Goal: Task Accomplishment & Management: Manage account settings

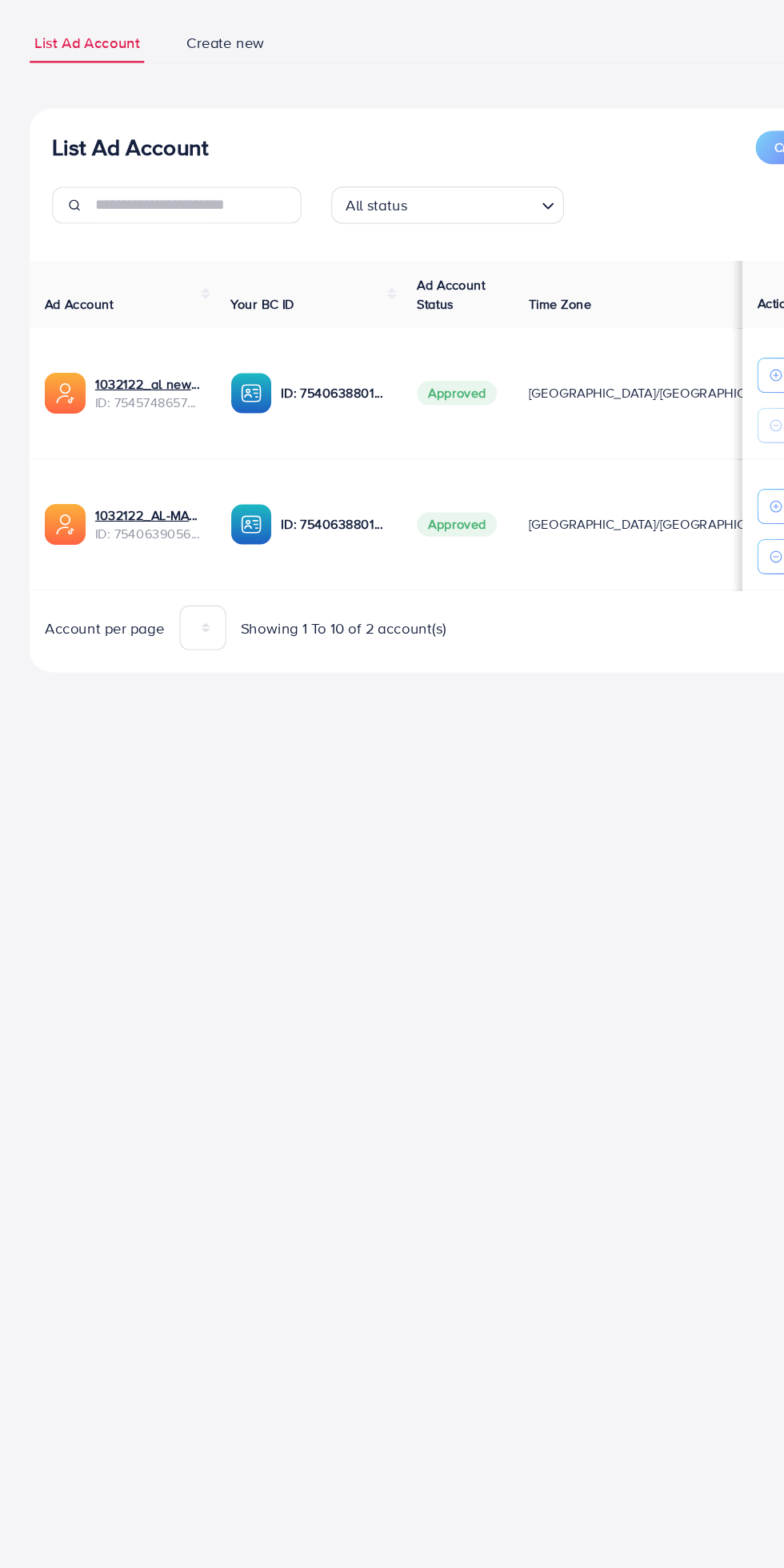
scroll to position [0, 28]
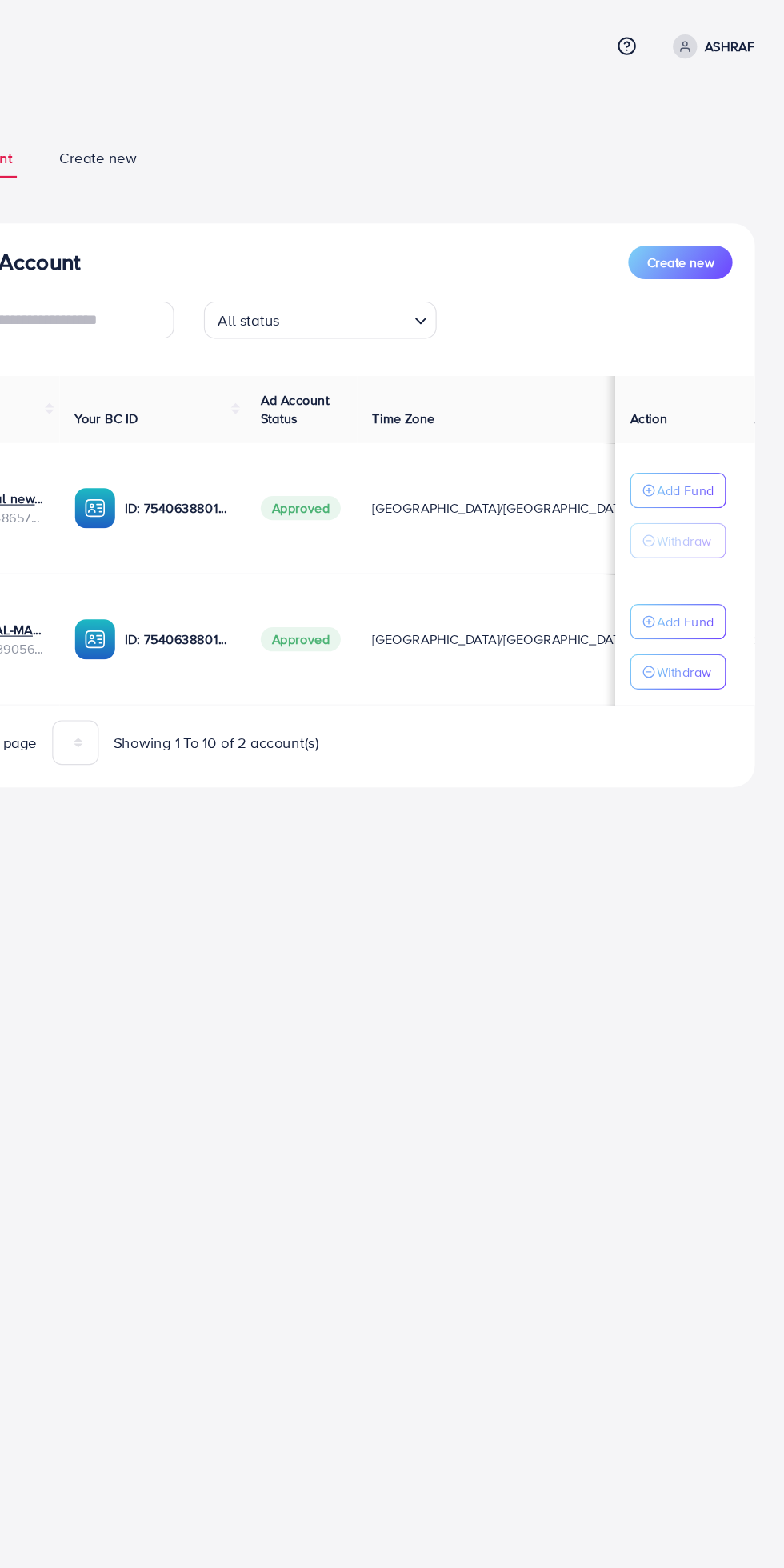
click at [737, 39] on p "ASHRAF" at bounding box center [737, 39] width 43 height 19
click at [710, 131] on link "Log out" at bounding box center [681, 131] width 152 height 36
